Goal: Register for event/course

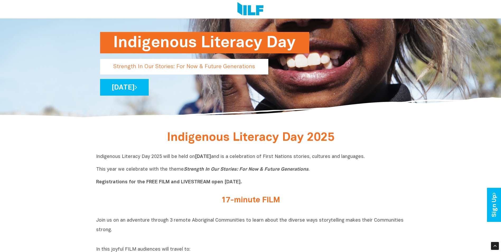
scroll to position [53, 0]
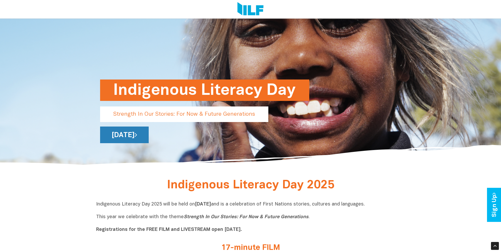
click at [149, 138] on link "[DATE]" at bounding box center [124, 134] width 49 height 17
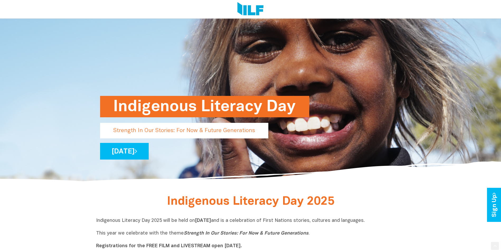
scroll to position [132, 0]
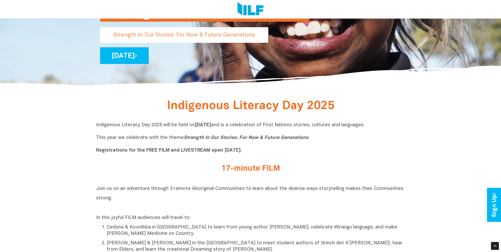
click at [254, 166] on h2 "17-minute FILM" at bounding box center [251, 168] width 198 height 9
drag, startPoint x: 253, startPoint y: 169, endPoint x: 227, endPoint y: 157, distance: 28.6
click at [253, 169] on h2 "17-minute FILM" at bounding box center [251, 168] width 198 height 9
click at [221, 154] on p "Indigenous Literacy Day 2025 will be held [DATE][DATE] and is a celebration of …" at bounding box center [250, 138] width 309 height 32
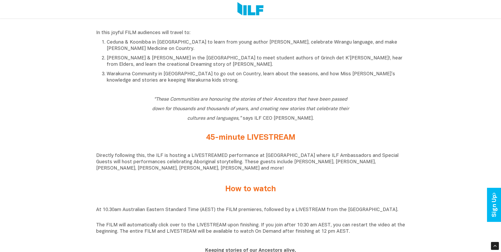
click at [256, 145] on div "45-minute LIVESTREAM" at bounding box center [251, 138] width 206 height 11
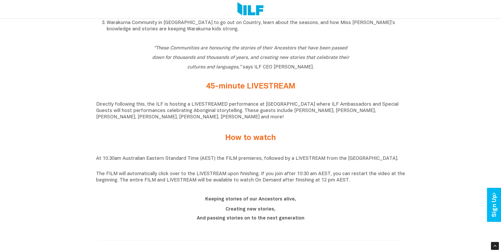
scroll to position [449, 0]
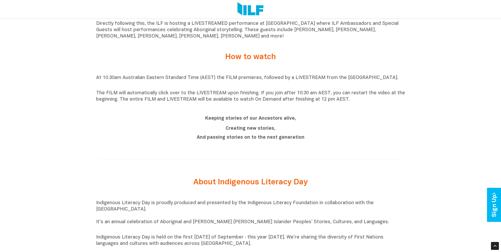
click at [239, 132] on p "Creating new stories," at bounding box center [251, 128] width 198 height 6
click at [240, 140] on b "And passing stories on to the next generation" at bounding box center [251, 137] width 108 height 4
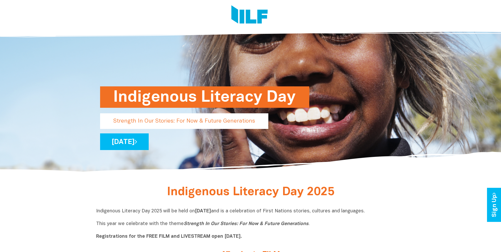
scroll to position [76, 0]
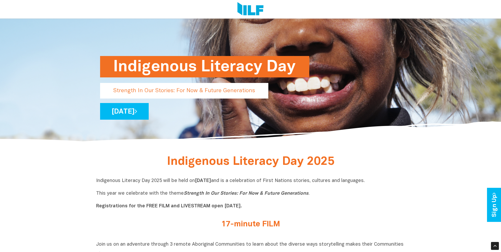
click at [168, 163] on span "Indigenous Literacy Day 2025" at bounding box center [250, 161] width 167 height 11
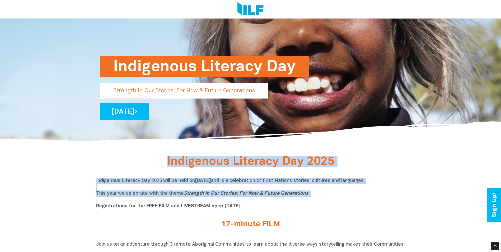
drag, startPoint x: 168, startPoint y: 162, endPoint x: 306, endPoint y: 197, distance: 142.3
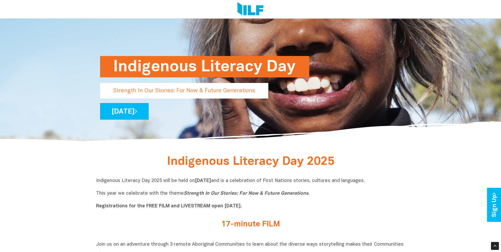
click at [239, 206] on b "Registrations for the FREE FILM and LIVESTREAM open [DATE]." at bounding box center [169, 206] width 146 height 4
click at [158, 204] on b "Registrations for the FREE FILM and LIVESTREAM open [DATE]." at bounding box center [169, 206] width 146 height 4
click at [150, 205] on b "Registrations for the FREE FILM and LIVESTREAM open [DATE]." at bounding box center [169, 206] width 146 height 4
click at [180, 205] on b "Registrations for the FREE FILM and LIVESTREAM open [DATE]." at bounding box center [169, 206] width 146 height 4
click at [181, 205] on b "Registrations for the FREE FILM and LIVESTREAM open [DATE]." at bounding box center [169, 206] width 146 height 4
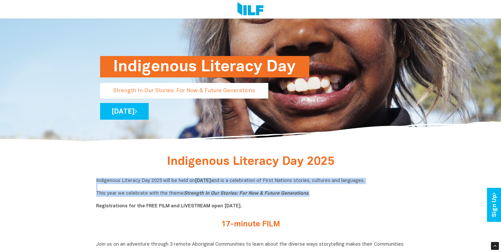
drag, startPoint x: 287, startPoint y: 195, endPoint x: 95, endPoint y: 179, distance: 192.6
drag, startPoint x: 95, startPoint y: 179, endPoint x: 122, endPoint y: 181, distance: 27.0
copy p "Indigenous Literacy Day 2025 will be held [DATE][DATE] and is a celebration of …"
click at [148, 112] on link "[DATE]" at bounding box center [124, 111] width 49 height 17
